Goal: Entertainment & Leisure: Browse casually

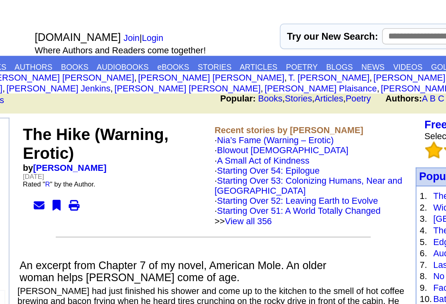
click at [200, 87] on link "Nia’s Fame (Warning – Erotic)" at bounding box center [234, 84] width 69 height 6
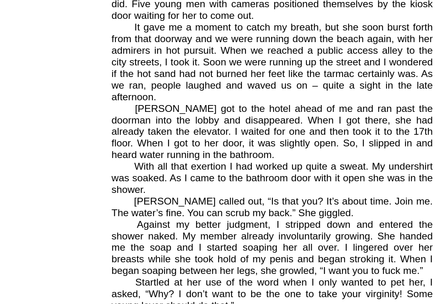
scroll to position [2530, 0]
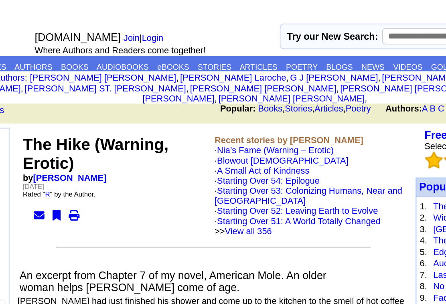
scroll to position [0, 71]
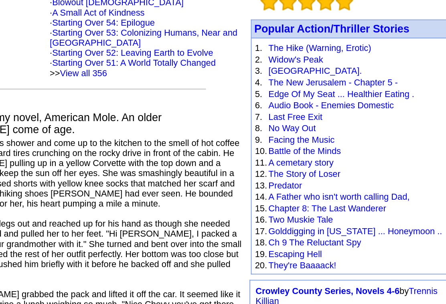
click at [329, 208] on link "A Father who isn't worth calling Dad," at bounding box center [371, 211] width 84 height 6
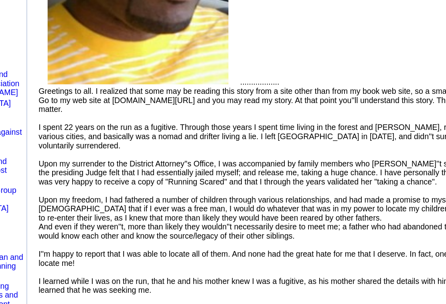
scroll to position [257, 0]
